Goal: Information Seeking & Learning: Learn about a topic

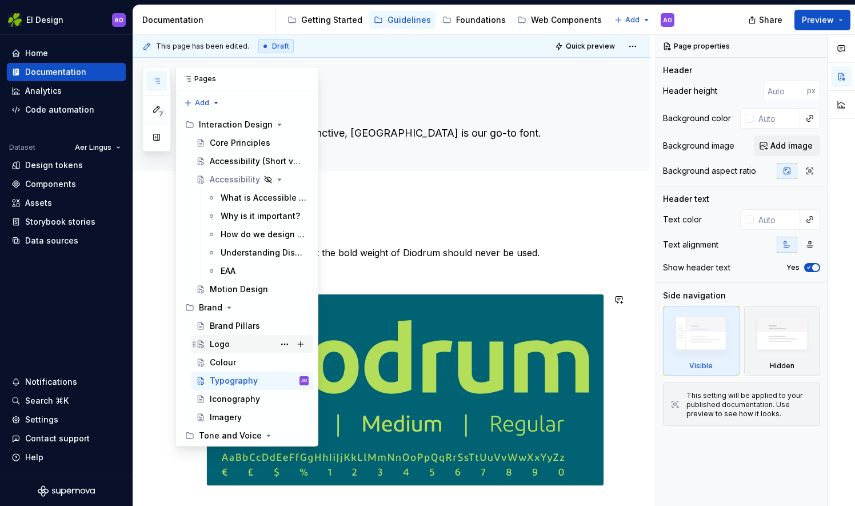
click at [219, 346] on div "Logo" at bounding box center [220, 343] width 20 height 11
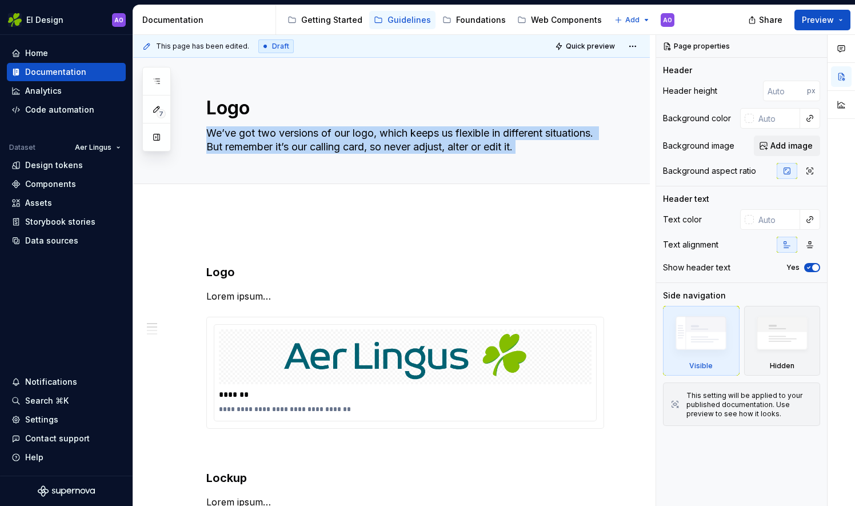
drag, startPoint x: 649, startPoint y: 163, endPoint x: 648, endPoint y: 213, distance: 49.1
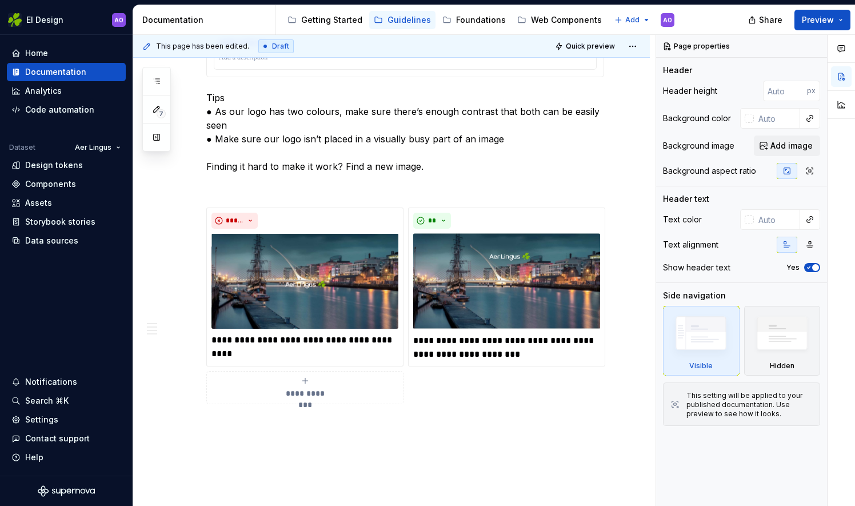
scroll to position [1027, 0]
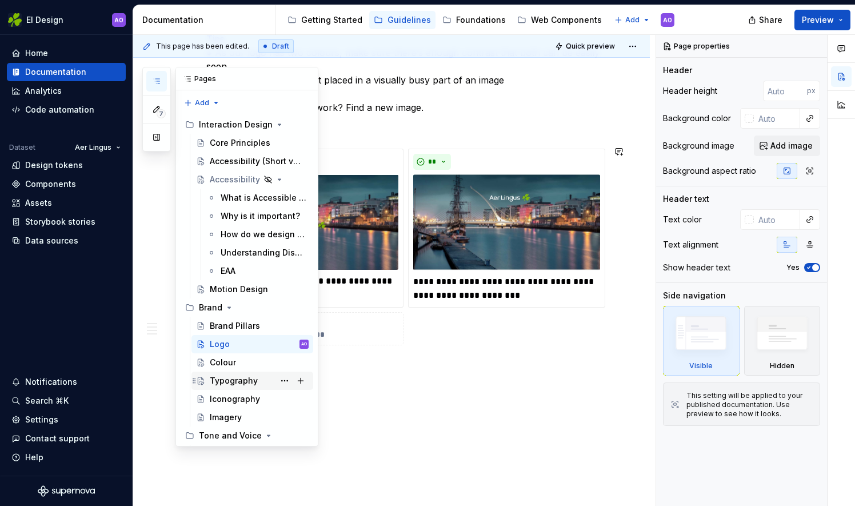
click at [233, 385] on div "Typography" at bounding box center [234, 380] width 48 height 11
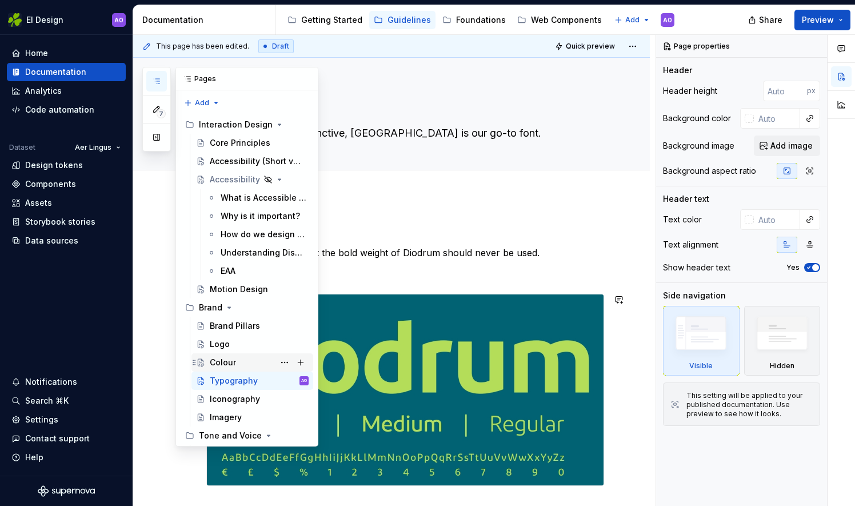
click at [226, 355] on div "Colour" at bounding box center [259, 362] width 99 height 16
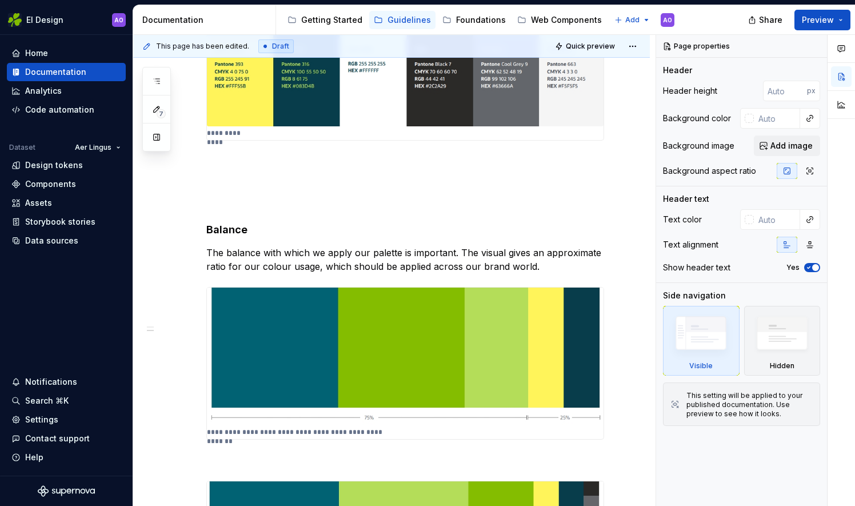
scroll to position [562, 0]
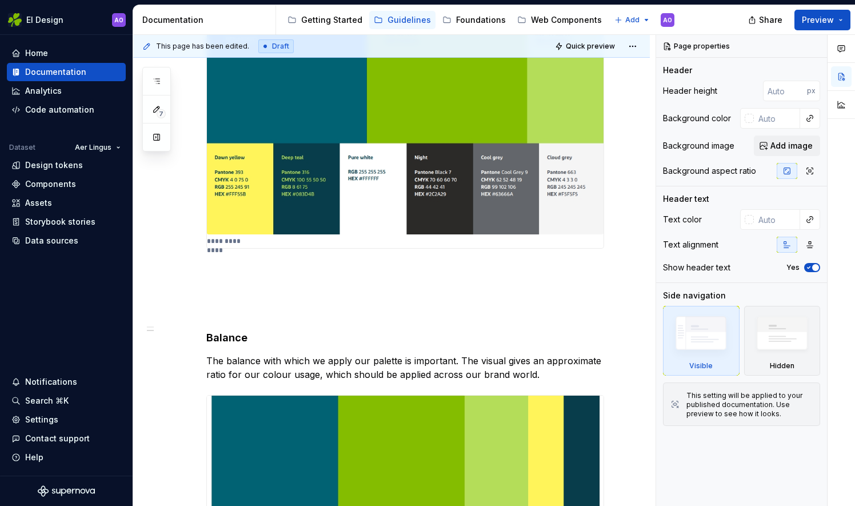
type textarea "*"
